Goal: Information Seeking & Learning: Learn about a topic

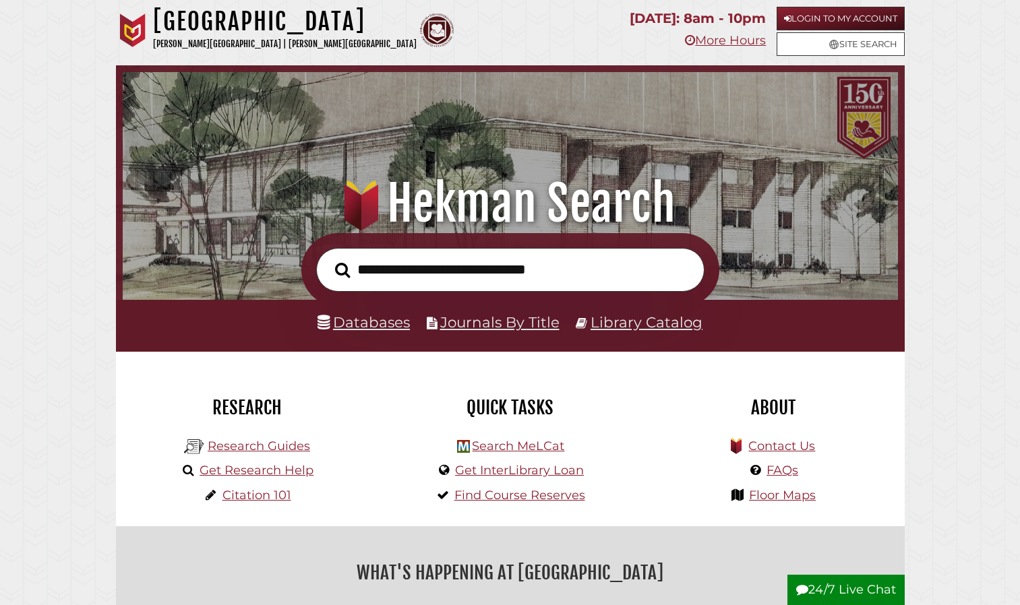
scroll to position [256, 769]
click at [362, 317] on link "Databases" at bounding box center [364, 322] width 92 height 18
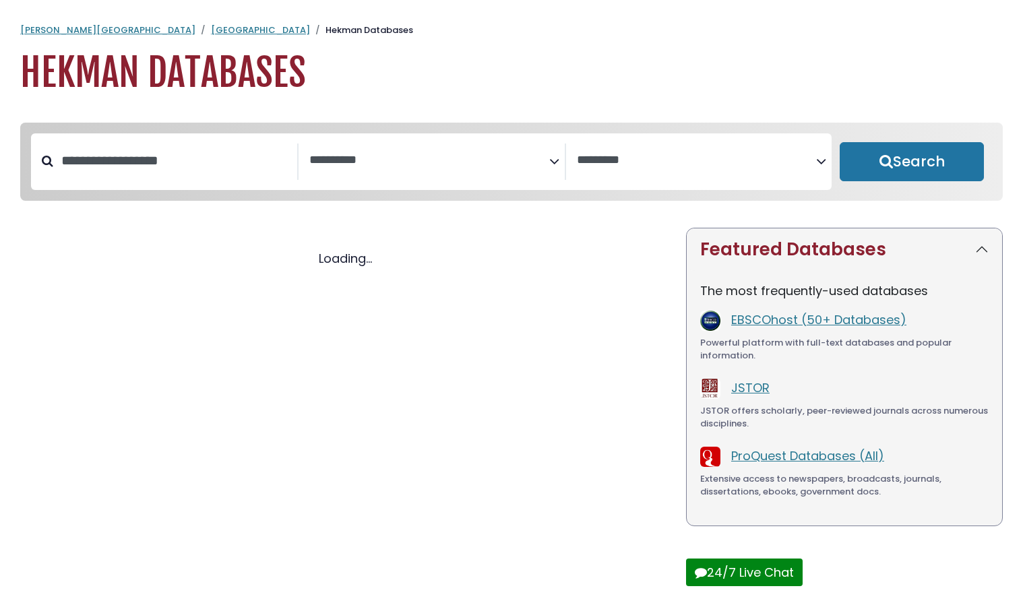
select select "Database Subject Filter"
select select "Database Vendors Filter"
select select "Database Subject Filter"
select select "Database Vendors Filter"
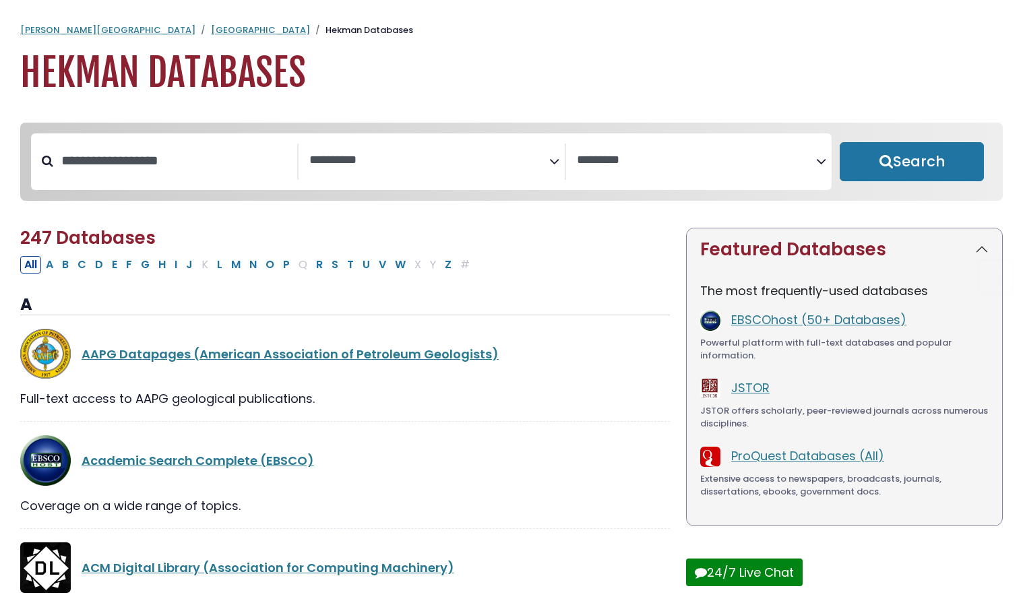
scroll to position [6292, 0]
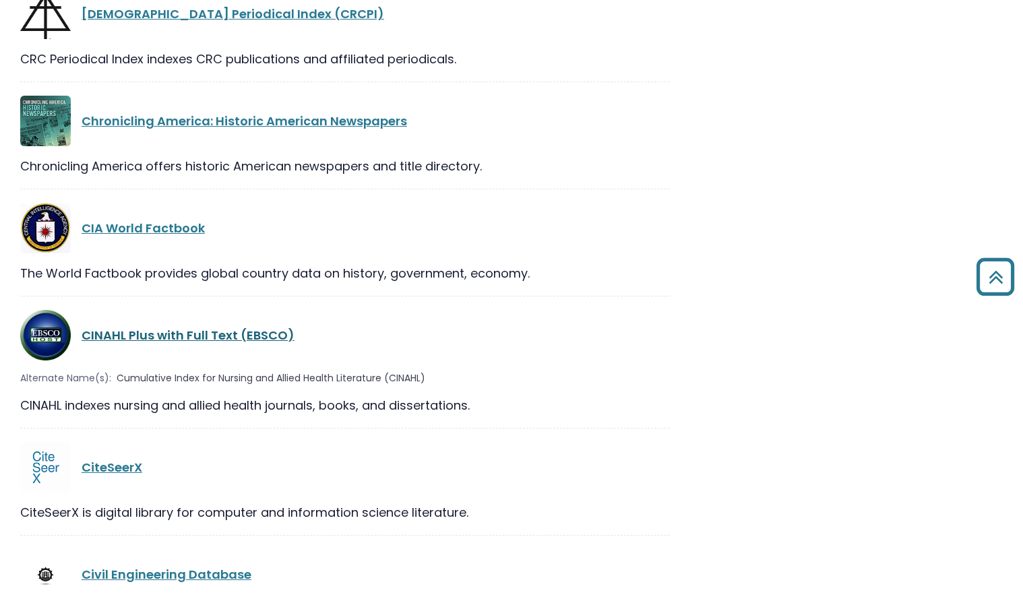
click at [161, 327] on link "CINAHL Plus with Full Text (EBSCO)" at bounding box center [188, 335] width 213 height 17
